Goal: Transaction & Acquisition: Purchase product/service

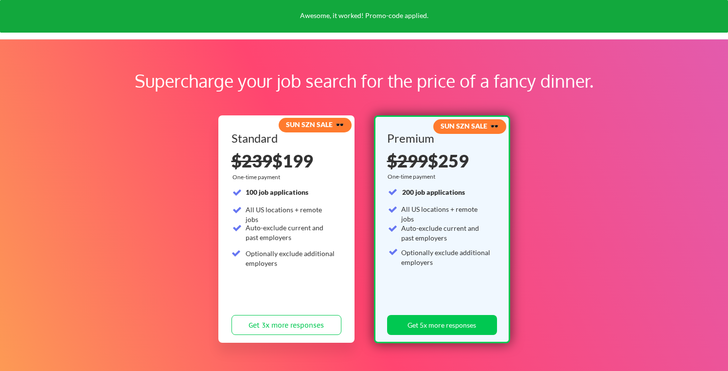
scroll to position [200, 0]
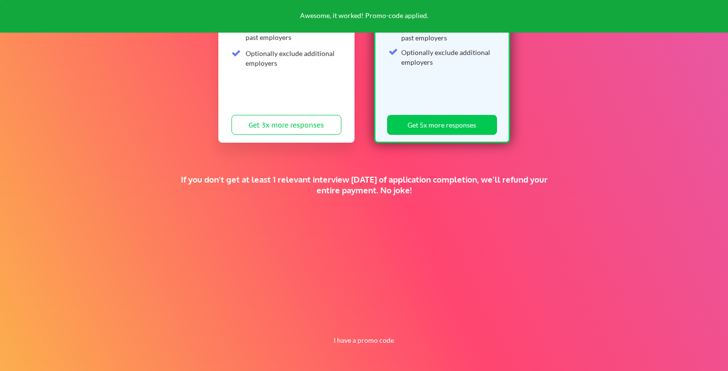
click at [348, 350] on div "Supercharge your job search for the price of a fancy dinner. SUN SZN SALE 🕶️ St…" at bounding box center [364, 105] width 728 height 532
click at [347, 340] on button "I have a promo code" at bounding box center [364, 340] width 72 height 12
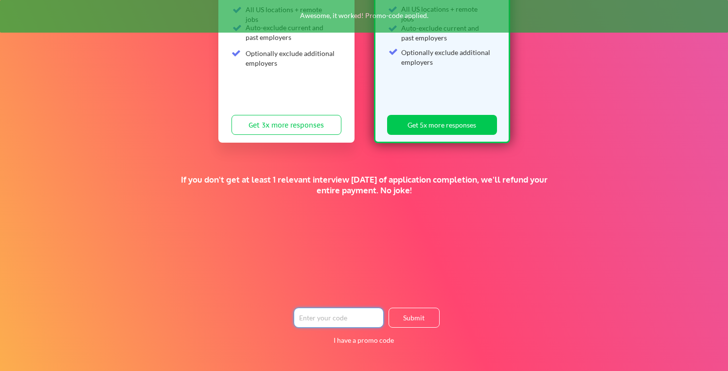
click at [331, 319] on input "input" at bounding box center [339, 317] width 90 height 20
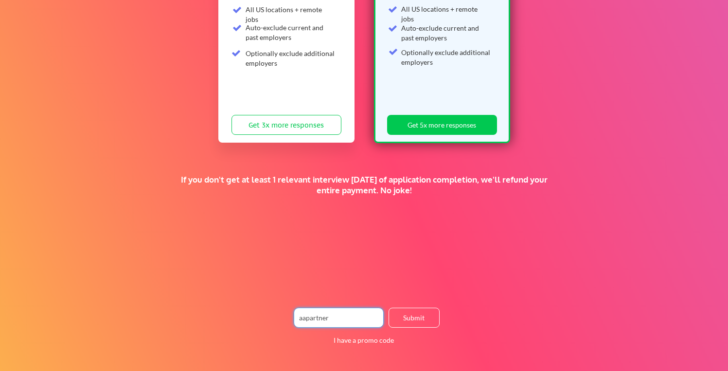
type input "aapartner"
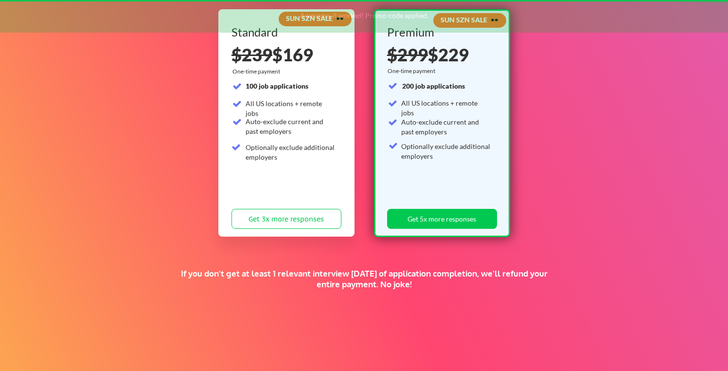
scroll to position [68, 0]
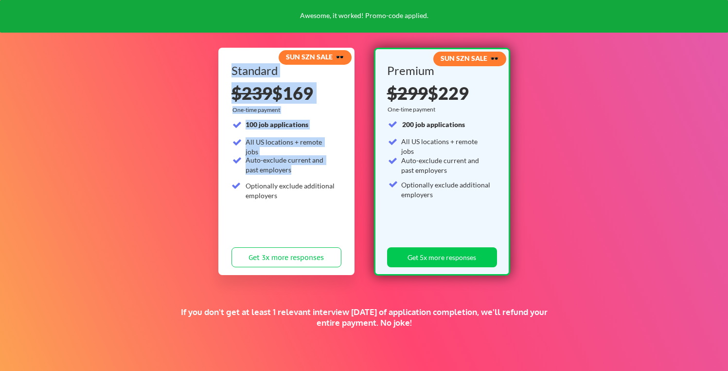
drag, startPoint x: 338, startPoint y: 186, endPoint x: 309, endPoint y: 155, distance: 42.3
click at [309, 153] on div "SUN SZN SALE 🕶️ Standard $239 $169 $239 $199 One-time payment 100 job applicati…" at bounding box center [286, 161] width 136 height 227
click at [309, 155] on div "Auto-exclude current and past employers" at bounding box center [291, 164] width 90 height 19
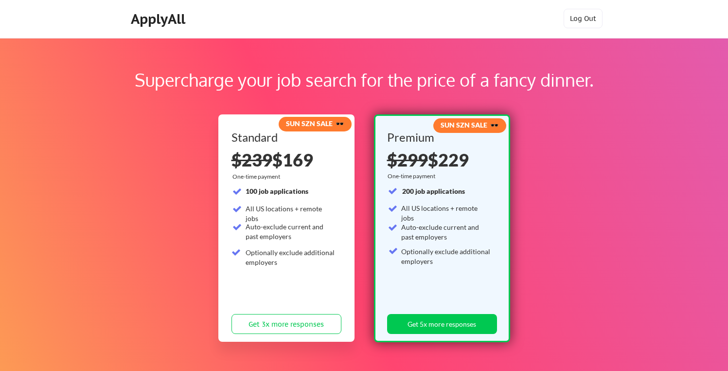
scroll to position [0, 0]
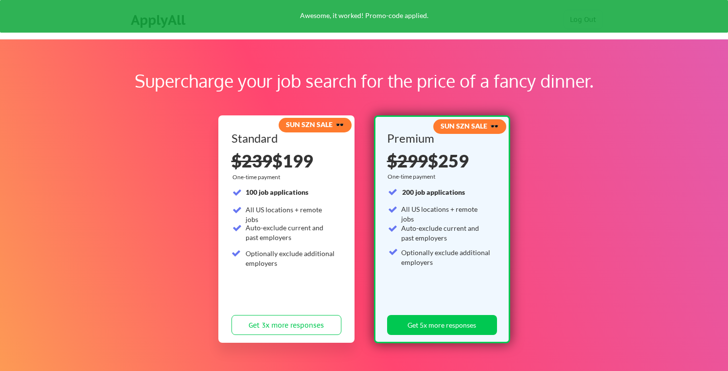
click at [369, 218] on div "SUN SZN SALE 🕶️ Standard $239 $199 One-time payment 100 job applications All US…" at bounding box center [364, 228] width 292 height 236
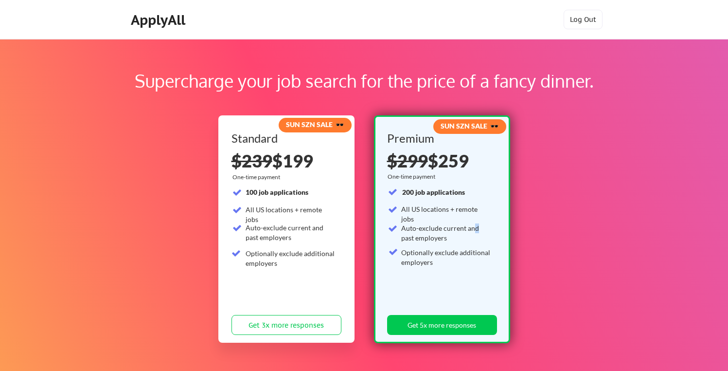
click at [475, 228] on div "Auto-exclude current and past employers" at bounding box center [446, 232] width 90 height 19
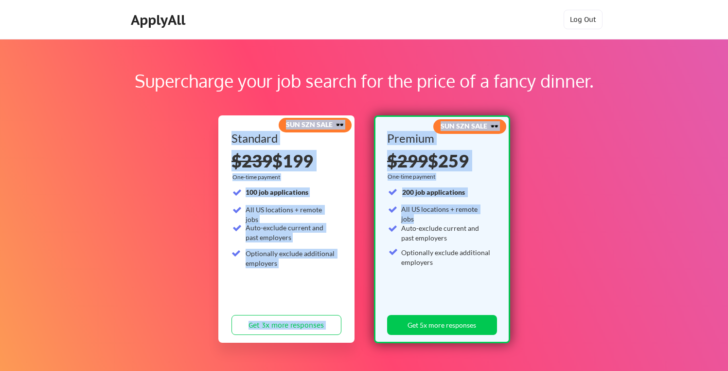
drag, startPoint x: 555, startPoint y: 299, endPoint x: 453, endPoint y: 214, distance: 131.9
click at [453, 214] on div "Supercharge your job search for the price of a fancy dinner. SUN SZN SALE 🕶️ St…" at bounding box center [364, 305] width 728 height 532
click at [453, 214] on div "All US locations + remote jobs" at bounding box center [446, 209] width 90 height 11
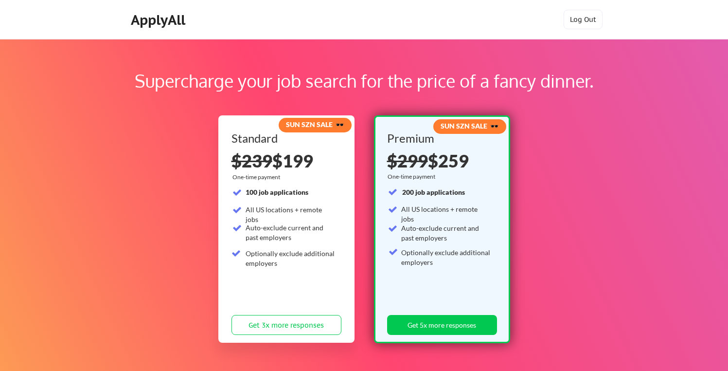
drag, startPoint x: 556, startPoint y: 104, endPoint x: 561, endPoint y: 147, distance: 43.6
click at [562, 147] on div "Supercharge your job search for the price of a fancy dinner. SUN SZN SALE 🕶️ St…" at bounding box center [364, 305] width 728 height 532
click at [561, 147] on div "Supercharge your job search for the price of a fancy dinner. SUN SZN SALE 🕶️ St…" at bounding box center [364, 305] width 728 height 532
click at [606, 160] on div "Supercharge your job search for the price of a fancy dinner. SUN SZN SALE 🕶️ St…" at bounding box center [364, 305] width 728 height 532
